Goal: Check status

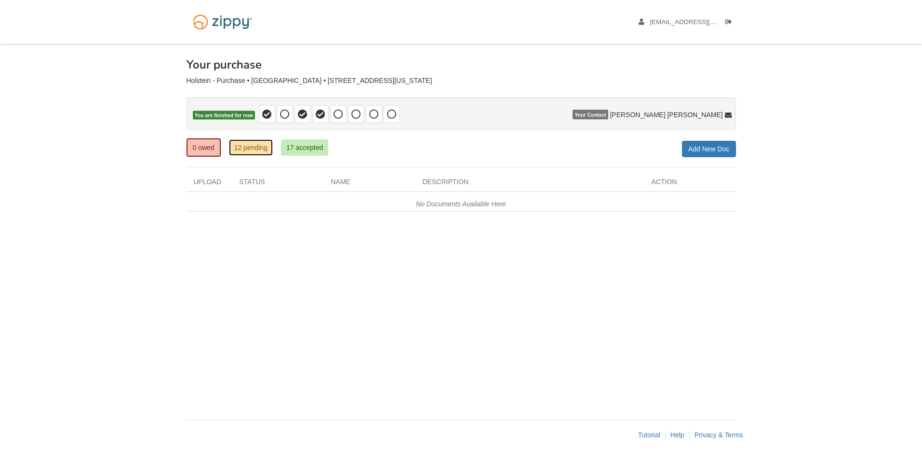
click at [243, 145] on link "12 pending" at bounding box center [251, 147] width 44 height 16
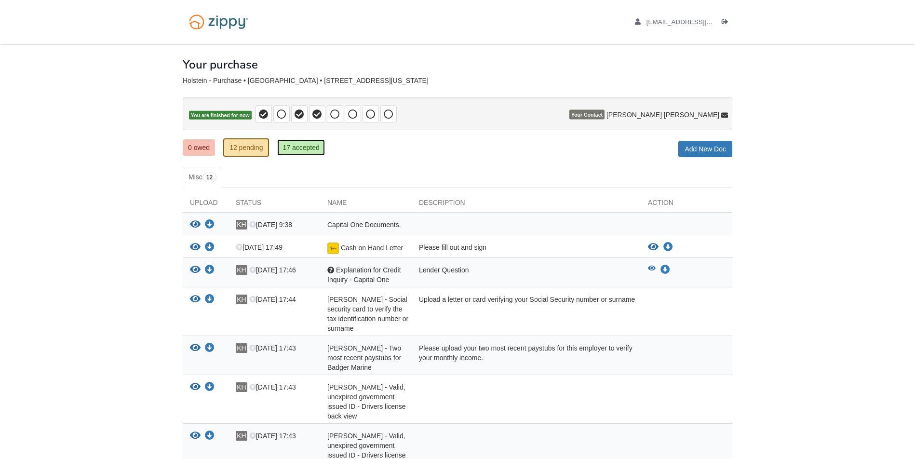
click at [283, 142] on link "17 accepted" at bounding box center [300, 147] width 47 height 16
